Goal: Task Accomplishment & Management: Manage account settings

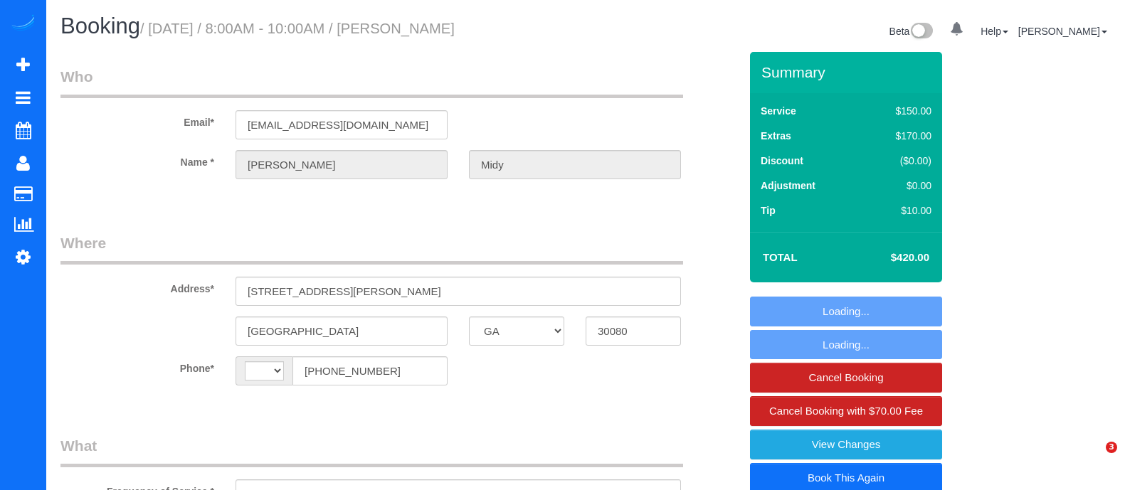
select select "GA"
select select "string:fspay-c882e854-c0b1-488c-b15e-602d894b4801"
select select "string:[GEOGRAPHIC_DATA]"
select select "object:749"
select select "3"
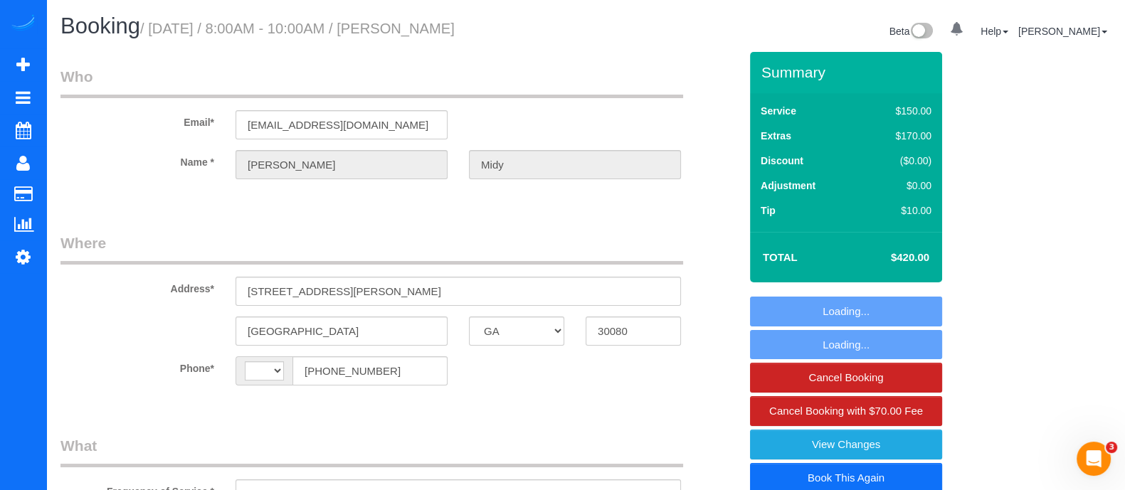
select select "spot1"
select select "number:3"
select select "number:6"
select select "3"
select select "object:772"
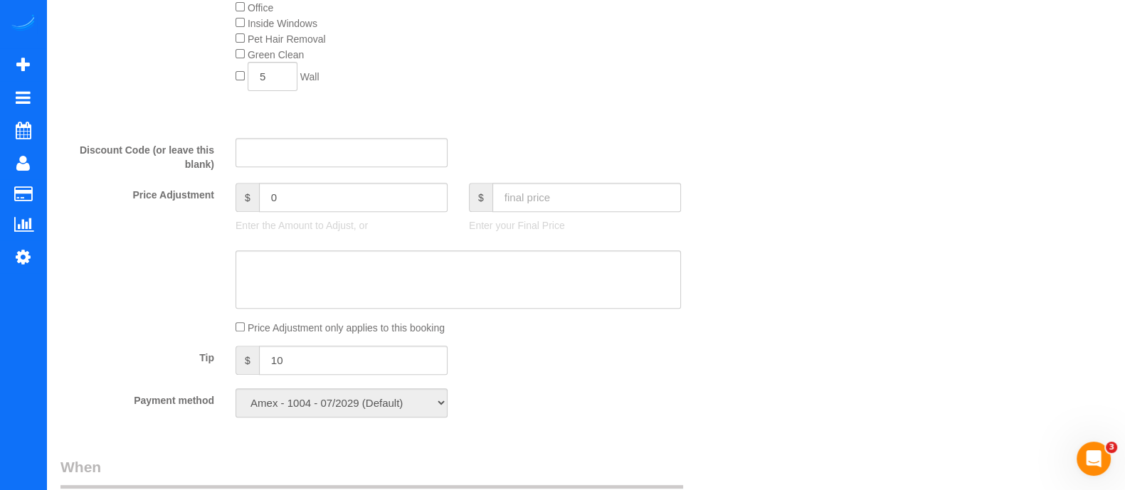
scroll to position [708, 0]
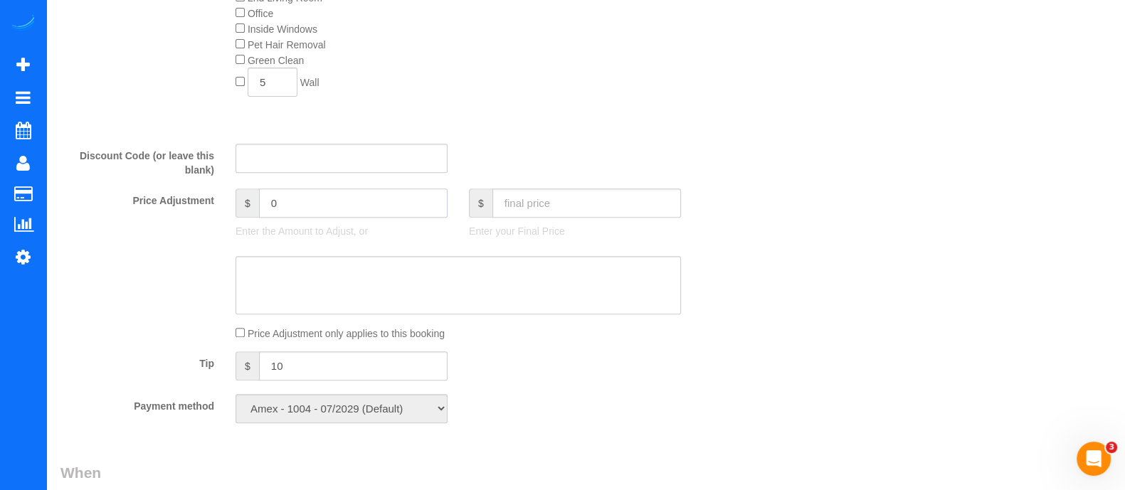
click at [391, 197] on input "0" at bounding box center [353, 203] width 189 height 29
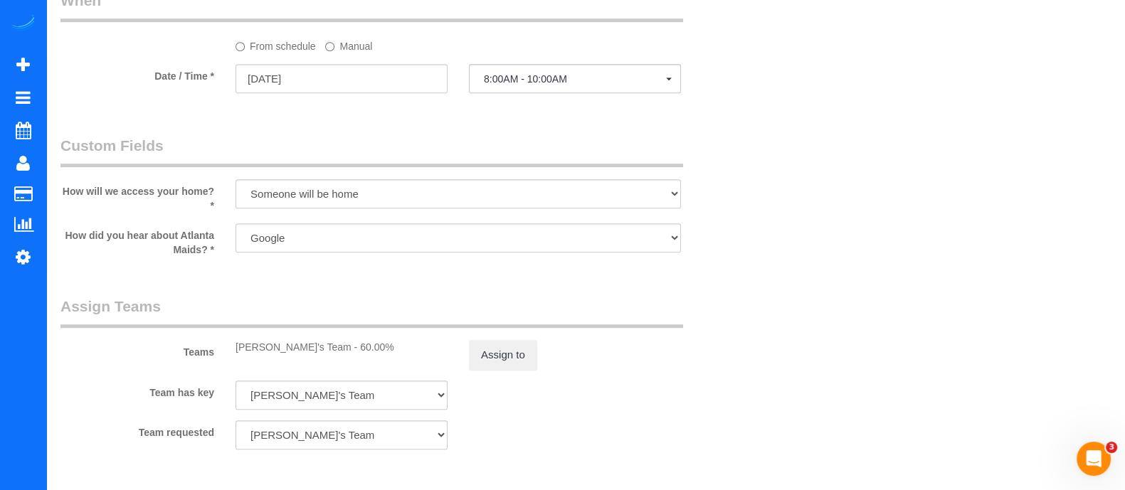
scroll to position [1175, 0]
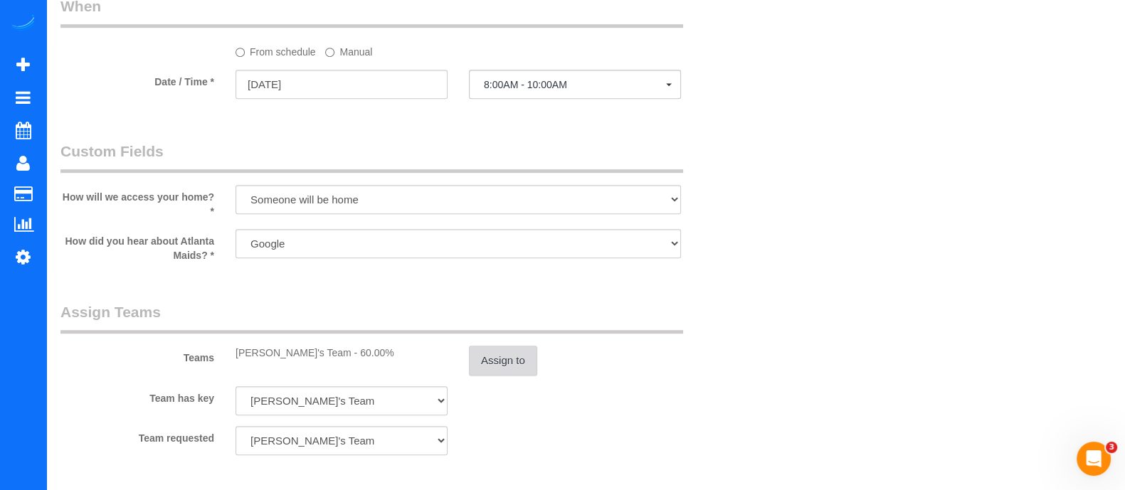
type input "80"
click at [483, 372] on button "Assign to" at bounding box center [503, 361] width 68 height 30
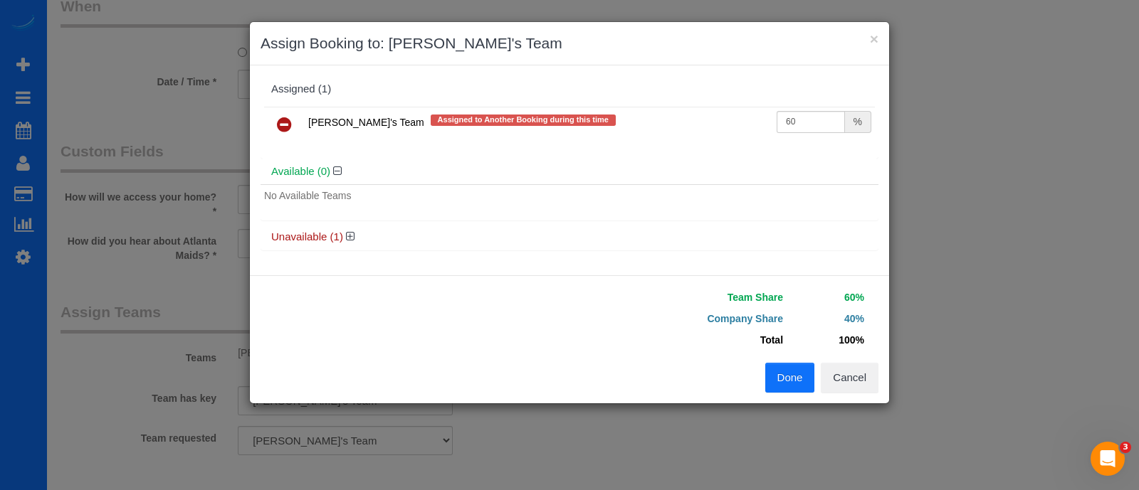
click at [810, 132] on td "60 %" at bounding box center [824, 125] width 102 height 36
click at [810, 130] on input "60" at bounding box center [810, 122] width 68 height 22
type input "6"
type input "8"
type input "71"
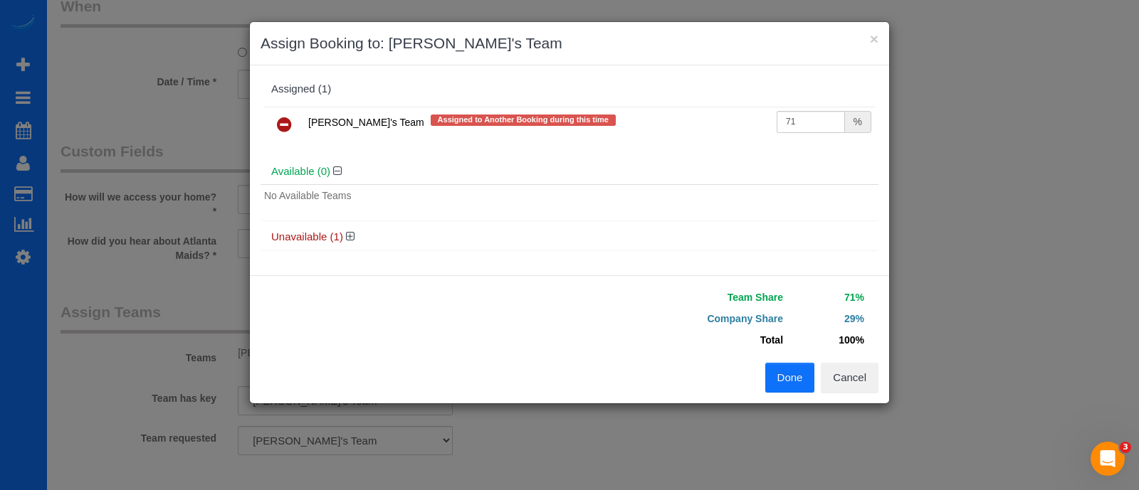
click at [792, 375] on button "Done" at bounding box center [790, 378] width 50 height 30
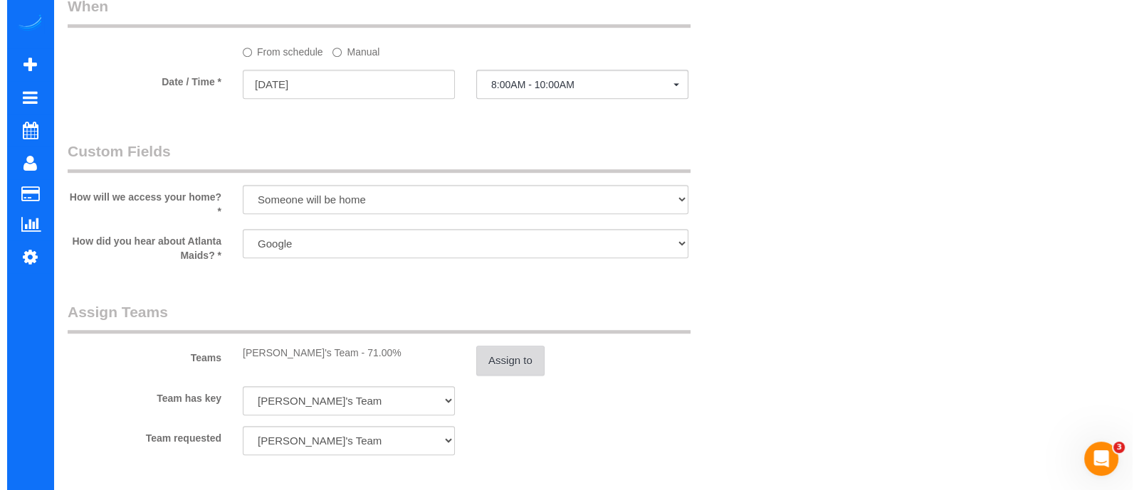
scroll to position [0, 0]
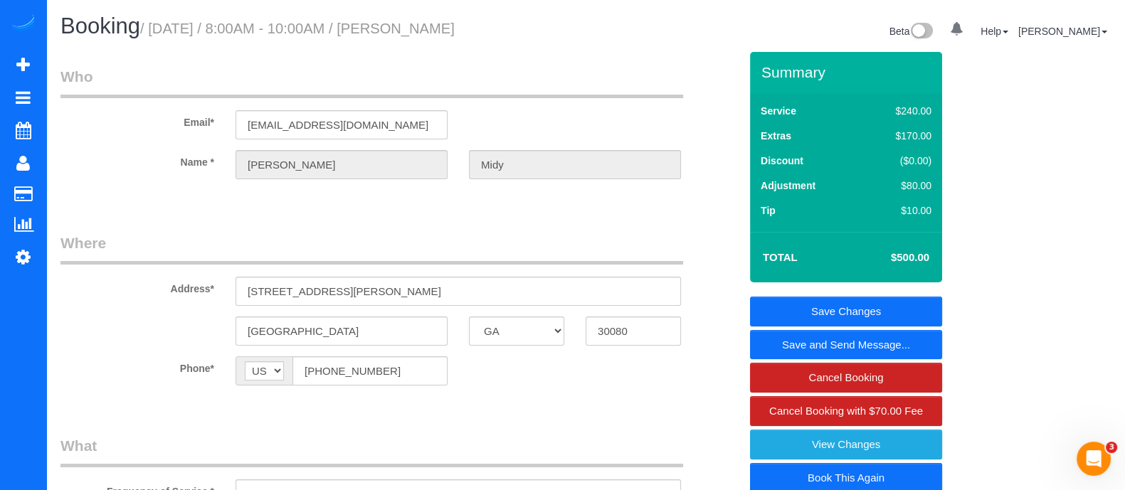
click at [854, 342] on link "Save and Send Message..." at bounding box center [846, 345] width 192 height 30
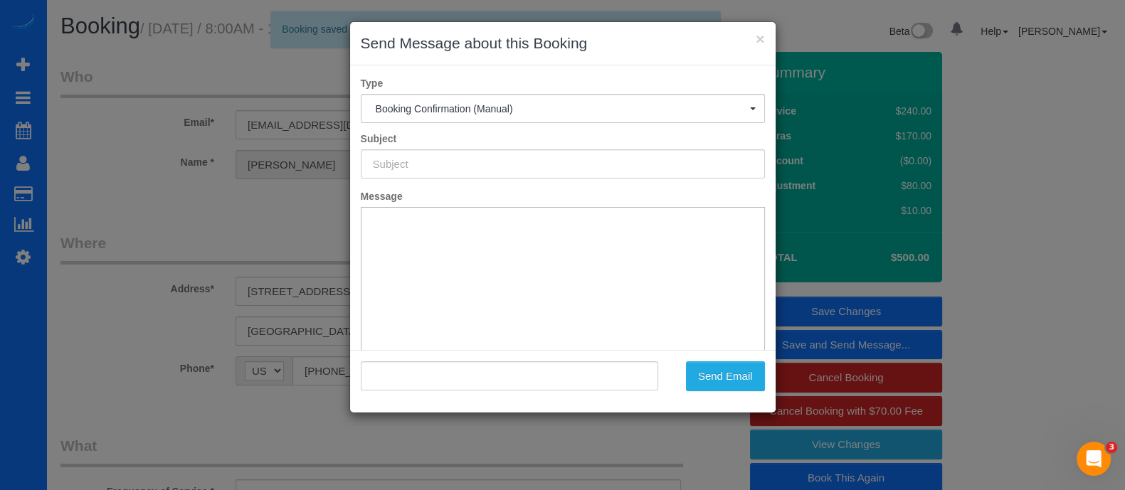
type input "Booking Confirmed!"
type input ""Olivier Midy" <osmidy@gmail.com>"
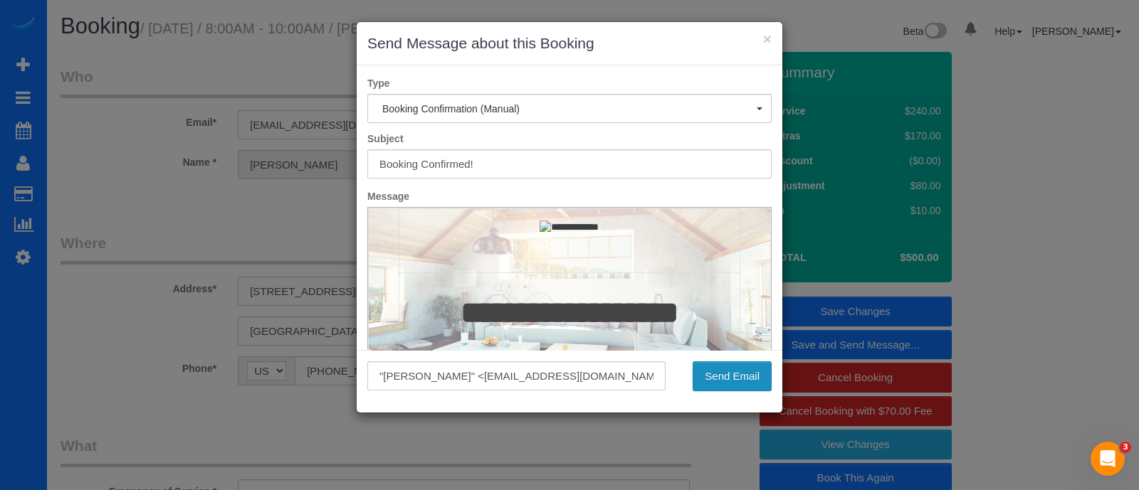
click at [744, 367] on button "Send Email" at bounding box center [731, 377] width 79 height 30
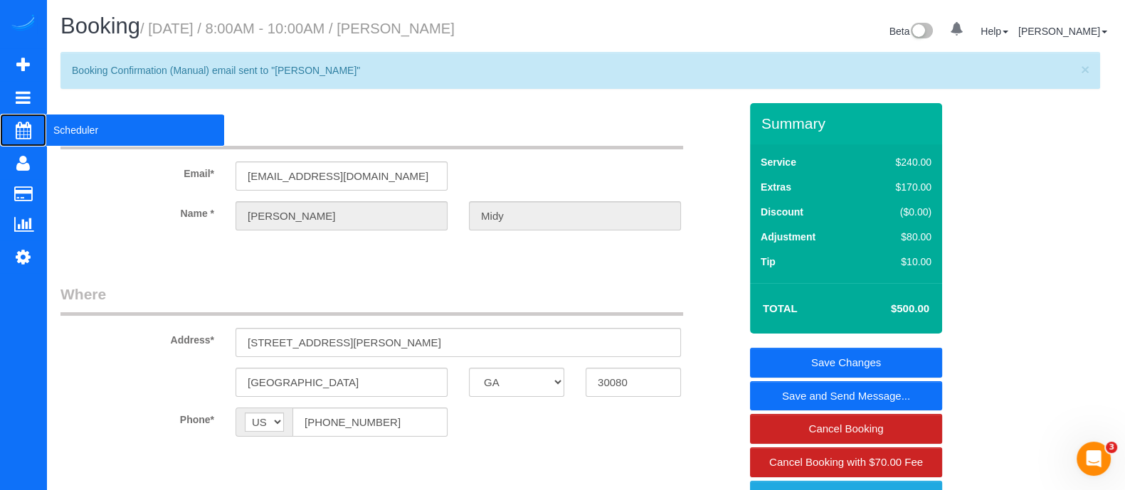
click at [77, 122] on span "Scheduler" at bounding box center [135, 130] width 178 height 33
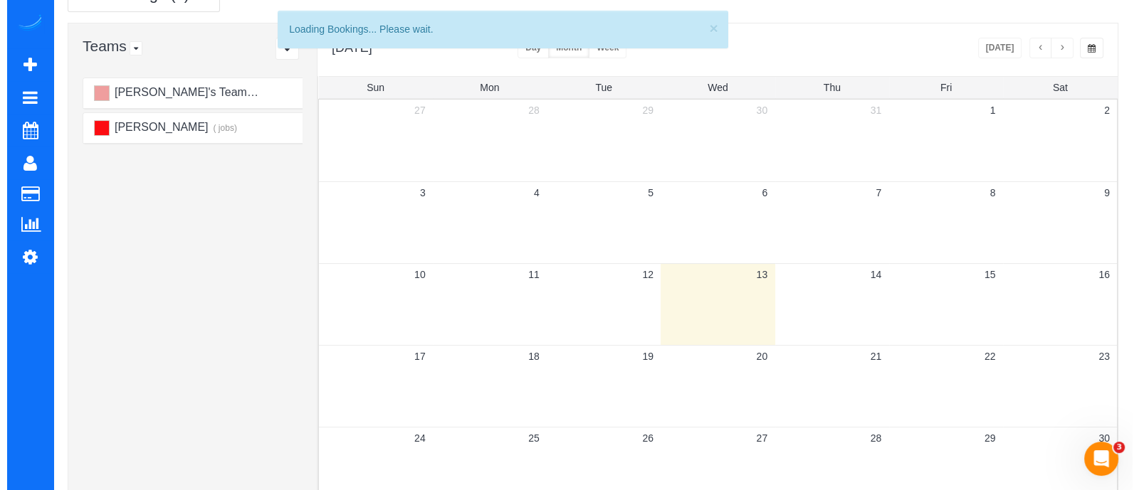
scroll to position [73, 0]
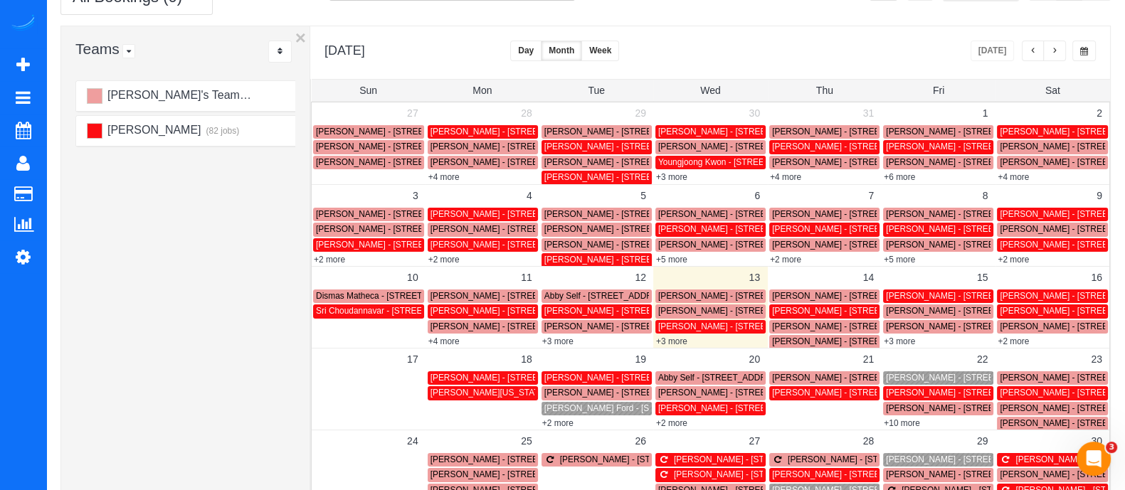
click at [797, 325] on span "Brittney Rushin - 6025 The 12th Fairway Suwanee, Ga 30024, Usa, Suwanee, GA 300…" at bounding box center [852, 327] width 161 height 10
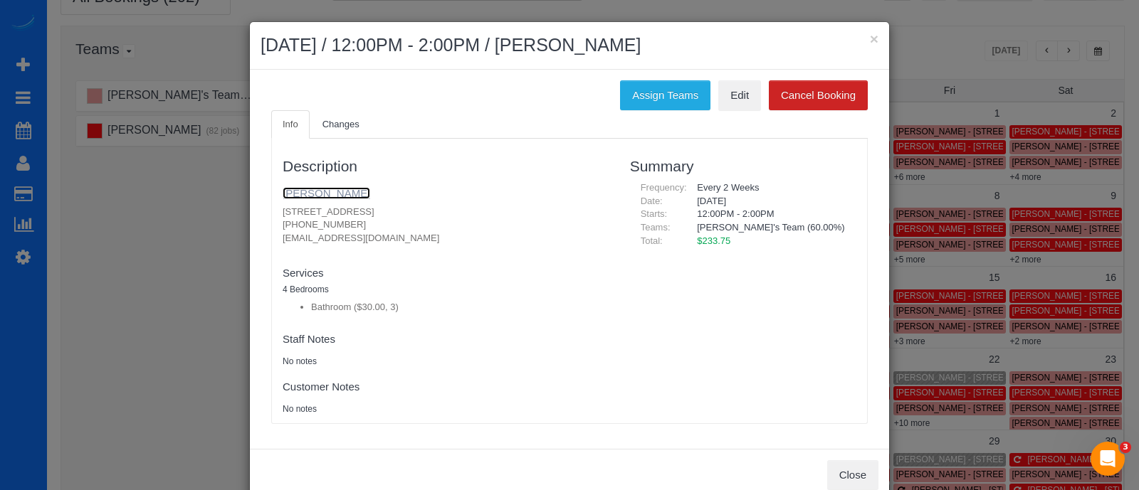
click at [310, 197] on link "Brittney Rushin" at bounding box center [327, 193] width 88 height 12
click at [870, 37] on button "×" at bounding box center [874, 38] width 9 height 15
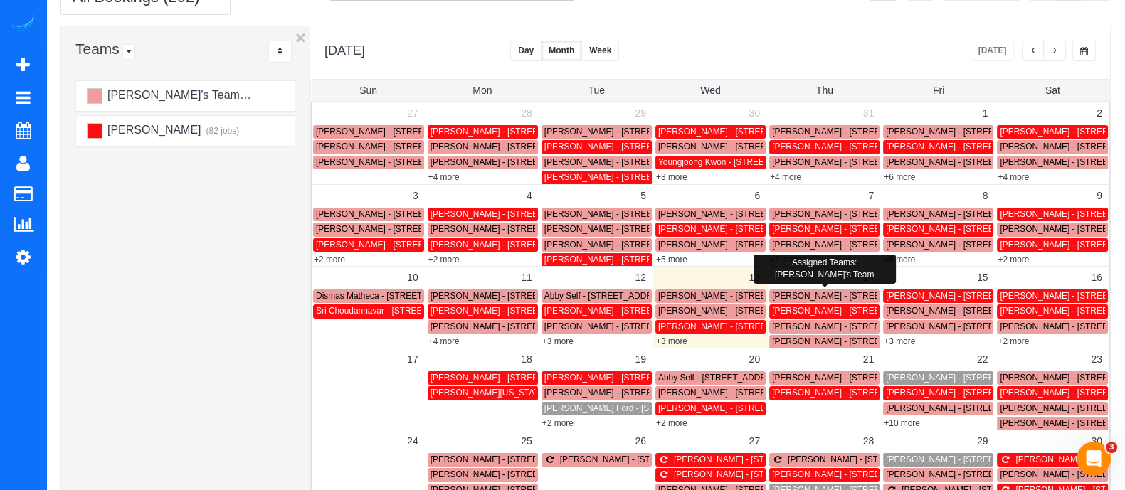
click at [791, 291] on span "Jessica Smith - 1504 Beecher Street Sw, Atlanta, GA 30310" at bounding box center [852, 296] width 161 height 10
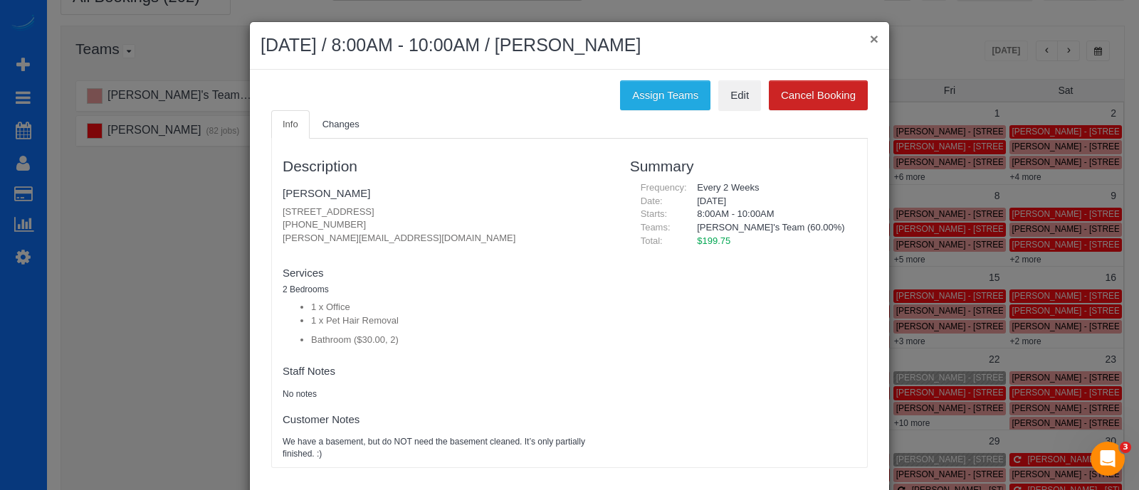
click at [870, 39] on button "×" at bounding box center [874, 38] width 9 height 15
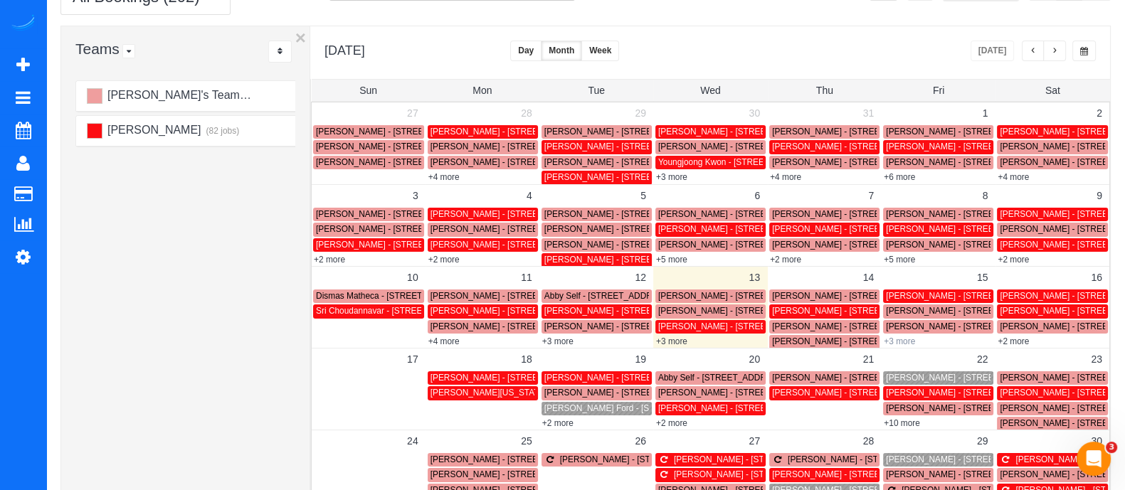
click at [904, 339] on link "+3 more" at bounding box center [899, 342] width 31 height 10
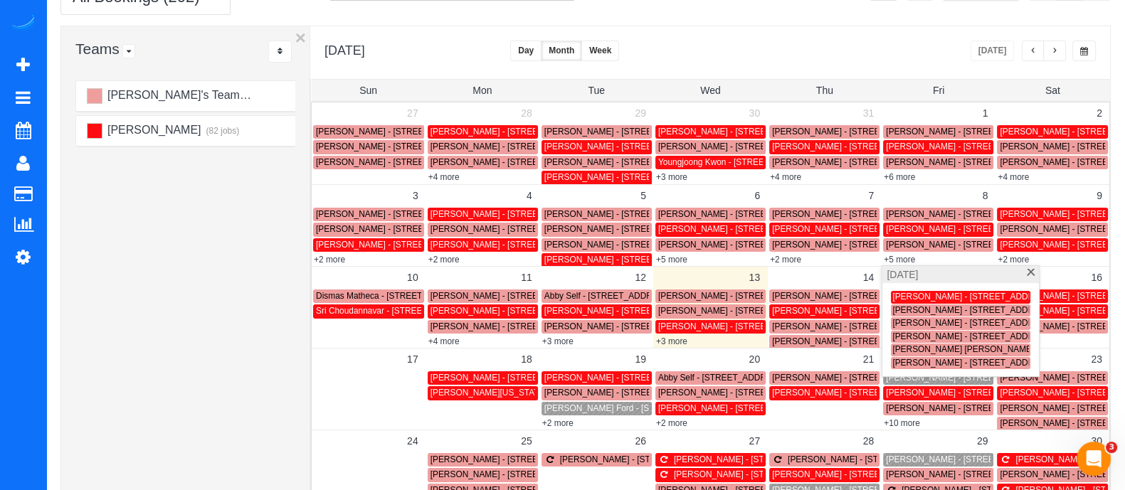
click at [952, 292] on div "Danielle McFarland - 2180 Shadowood Pkwy Se, 445, Atlanta, GA 30339" at bounding box center [960, 297] width 137 height 11
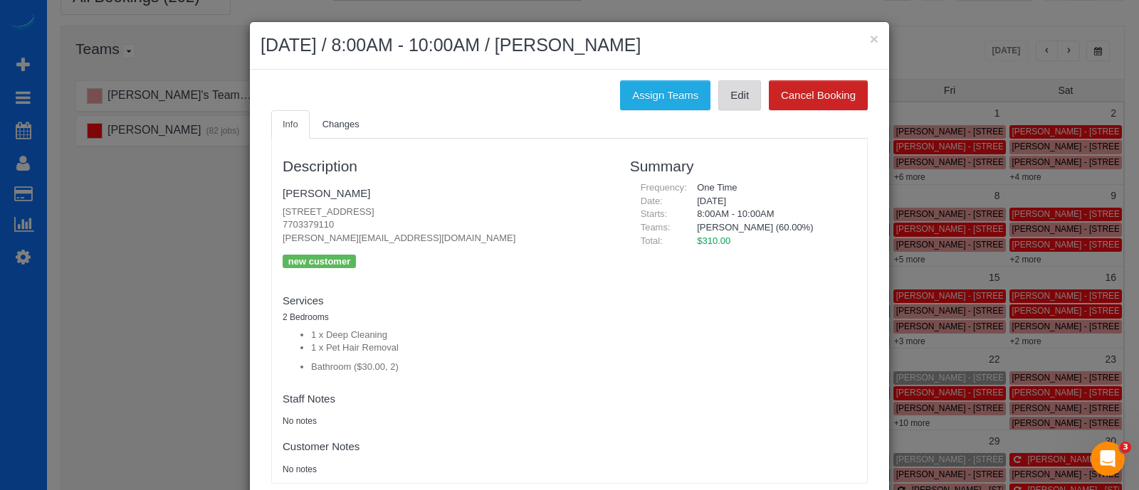
click at [733, 100] on link "Edit" at bounding box center [739, 95] width 43 height 30
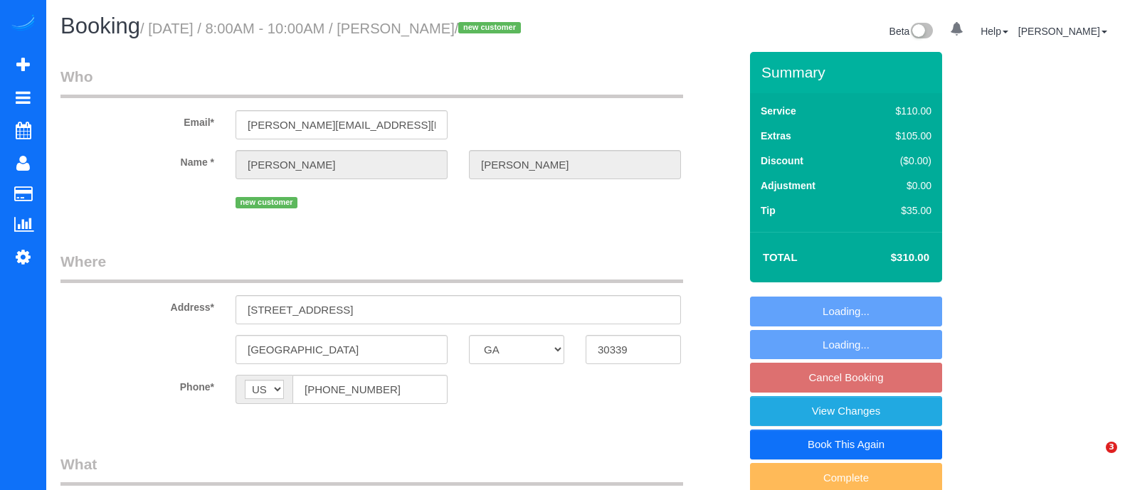
select select "GA"
select select "number:3"
select select "number:34"
select select "string:fspay-1f0e65dc-d90c-455f-b17b-fb40c1175312"
select select "2"
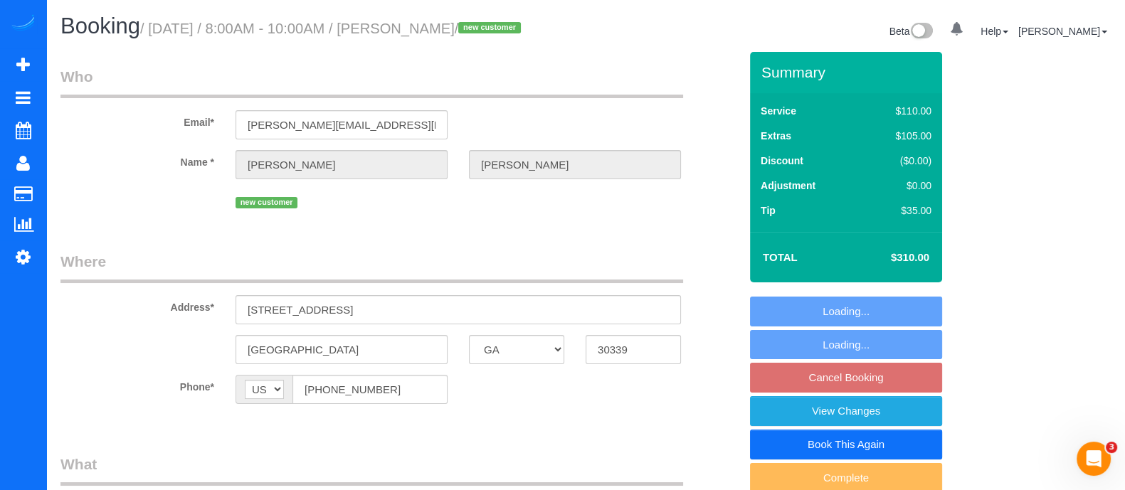
select select "object:777"
select select "spot1"
select select "2"
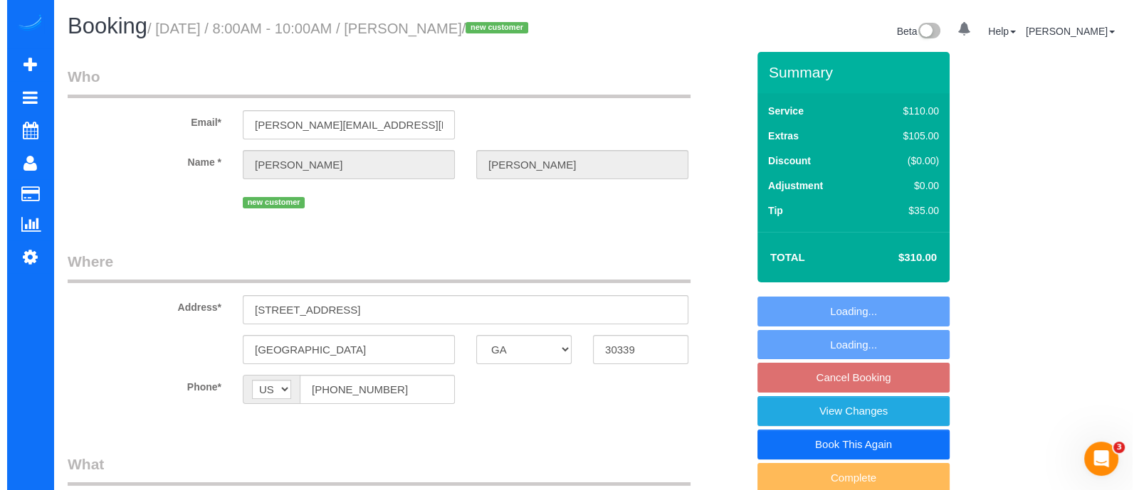
scroll to position [51, 0]
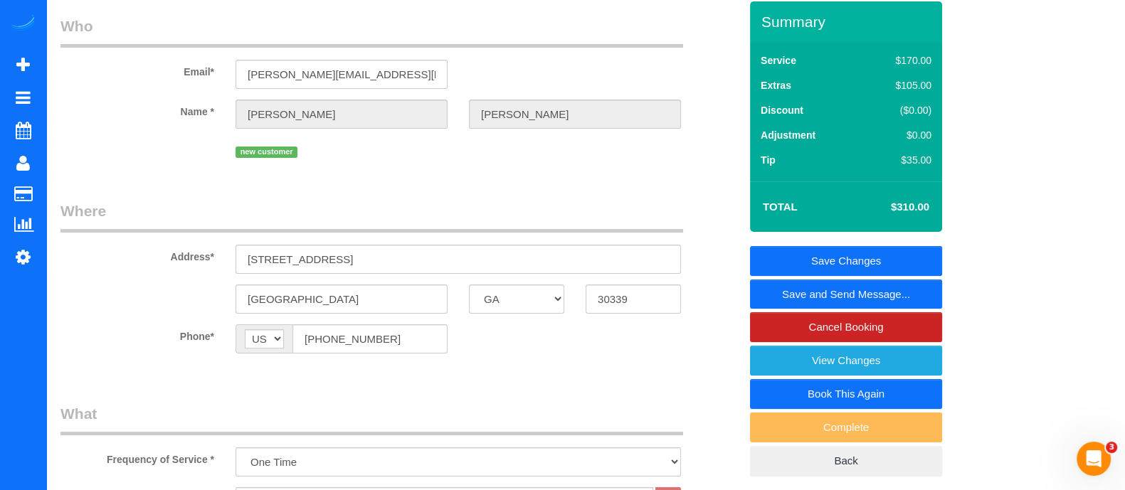
click at [865, 307] on link "Save and Send Message..." at bounding box center [846, 295] width 192 height 30
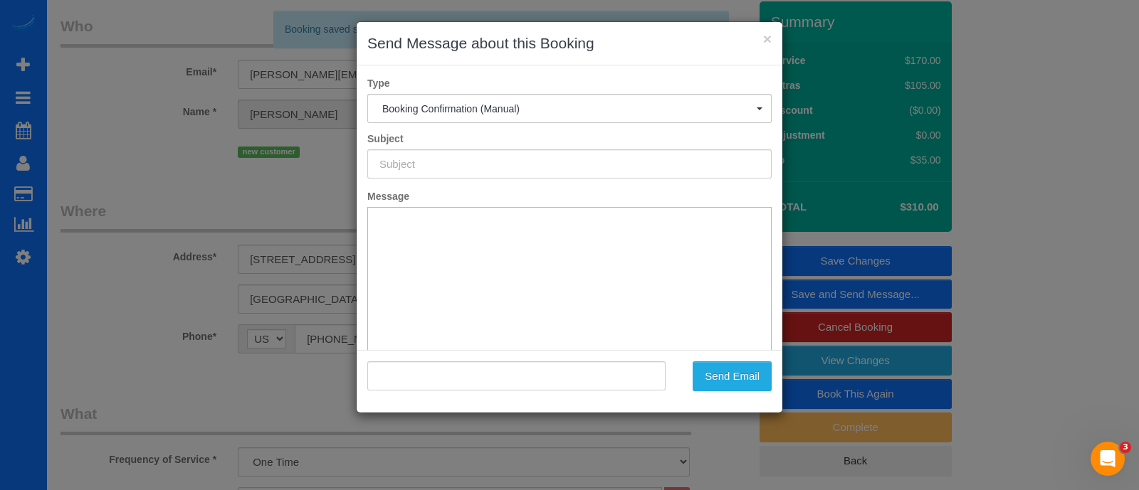
type input "Booking Confirmed!"
type input ""[PERSON_NAME]" <[PERSON_NAME][EMAIL_ADDRESS][DOMAIN_NAME]>"
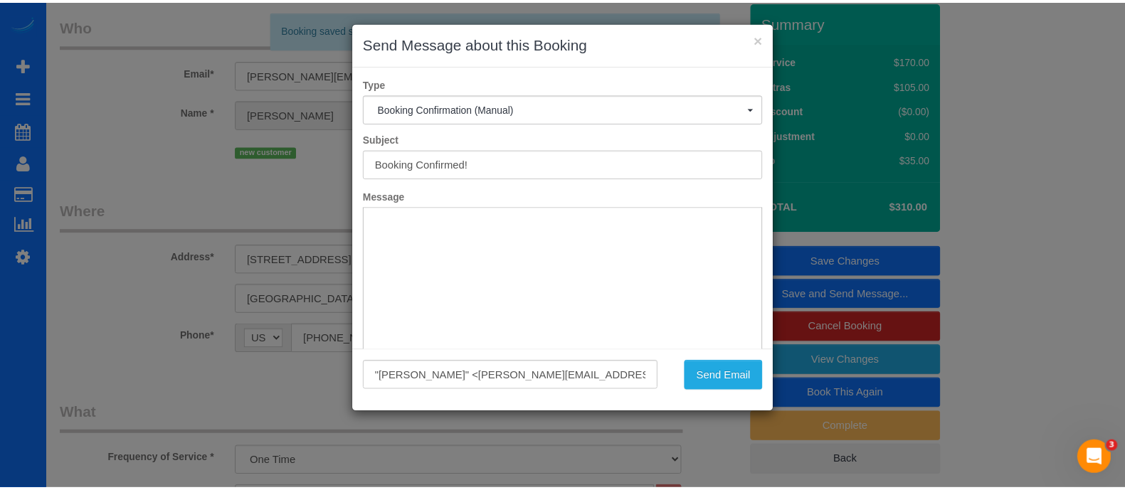
scroll to position [0, 0]
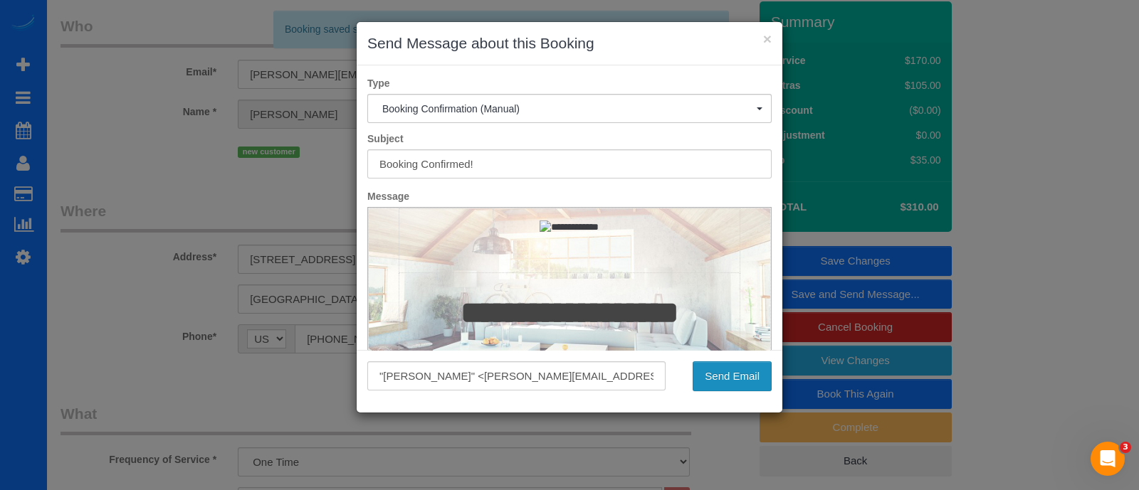
click at [742, 367] on button "Send Email" at bounding box center [731, 377] width 79 height 30
